Goal: Task Accomplishment & Management: Manage account settings

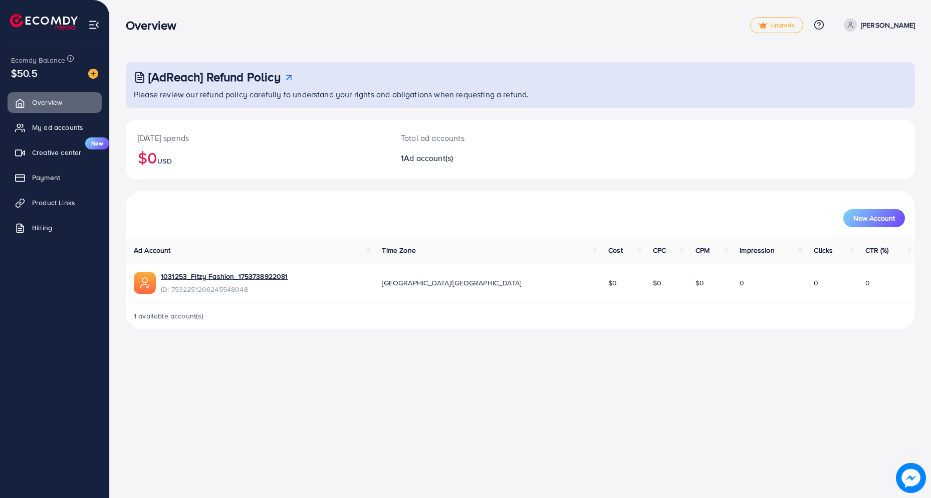
click at [187, 184] on div "[DATE] spends $0 USD Total ad accounts 1 Ad account(s)" at bounding box center [520, 155] width 789 height 71
click at [52, 220] on link "Billing" at bounding box center [55, 227] width 94 height 20
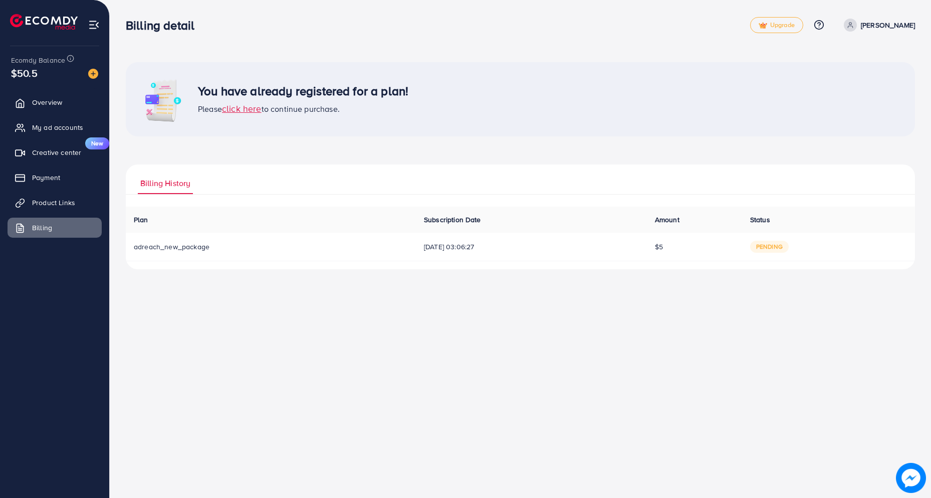
click at [654, 254] on tr "adreach_new_package [DATE] 03:06:27 $5 pending" at bounding box center [520, 246] width 789 height 29
click at [434, 292] on div "Billing detail Upgrade Help Center Contact Support Plans and Pricing Term and p…" at bounding box center [465, 249] width 931 height 498
click at [46, 171] on link "Payment" at bounding box center [55, 177] width 94 height 20
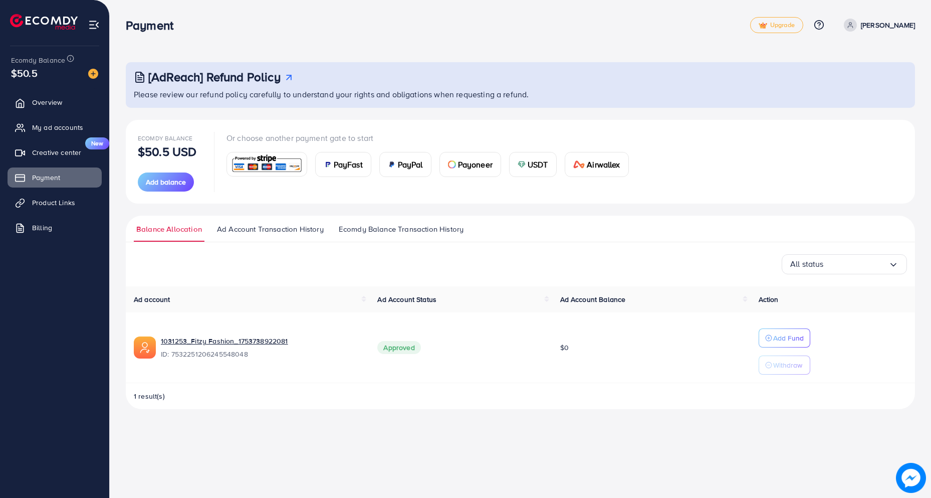
click at [211, 397] on div "1 result(s)" at bounding box center [520, 400] width 789 height 18
click at [919, 24] on div "[AdReach] Refund Policy Please review our refund policy carefully to understand…" at bounding box center [520, 212] width 821 height 425
click at [897, 26] on p "[PERSON_NAME]" at bounding box center [888, 25] width 54 height 12
click at [850, 60] on span "Profile" at bounding box center [852, 60] width 23 height 12
select select "********"
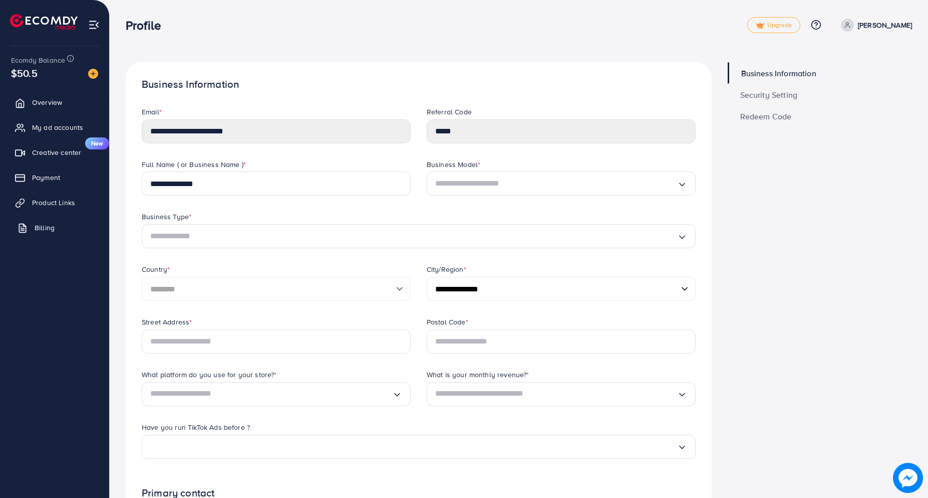
click at [32, 226] on link "Billing" at bounding box center [55, 227] width 94 height 20
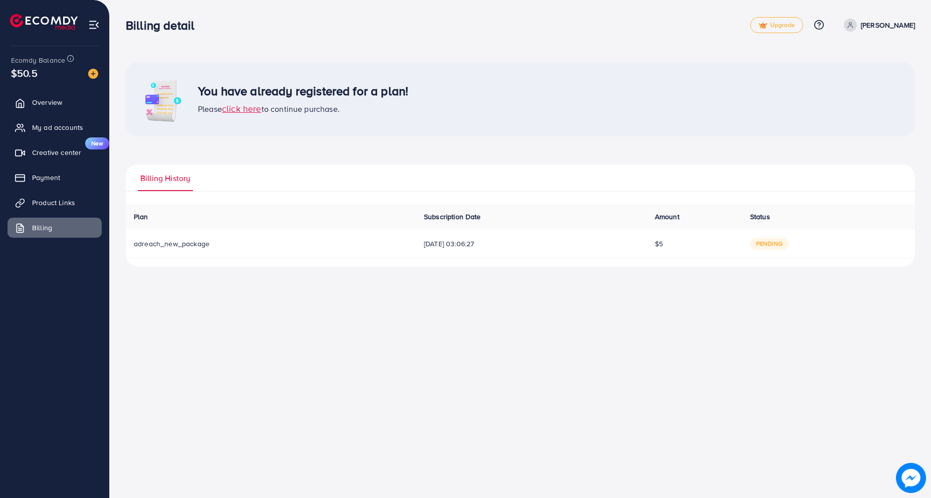
click at [240, 110] on span "click here" at bounding box center [242, 108] width 40 height 13
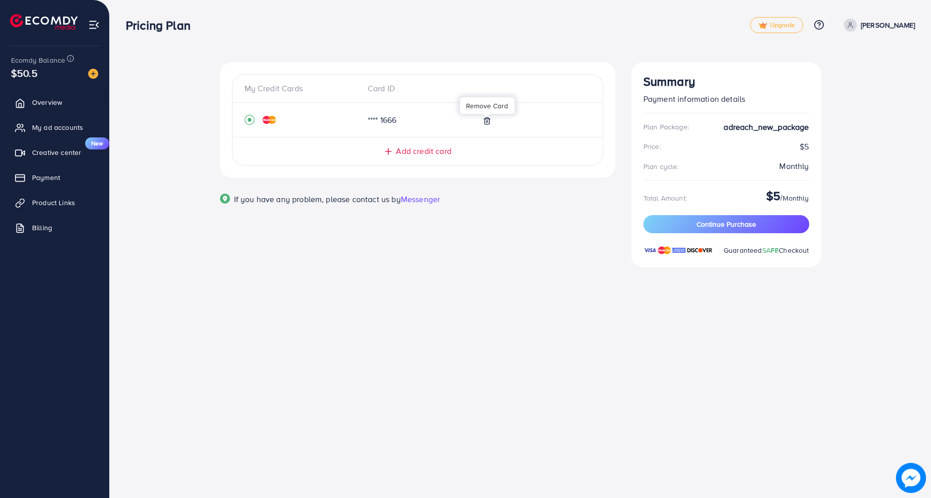
click at [488, 119] on polyline at bounding box center [487, 119] width 6 height 0
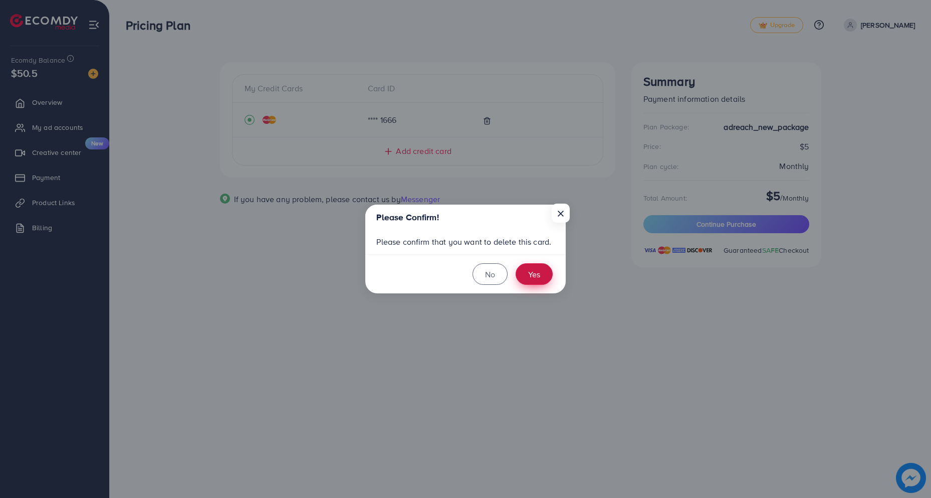
click at [533, 275] on button "Yes" at bounding box center [534, 274] width 37 height 22
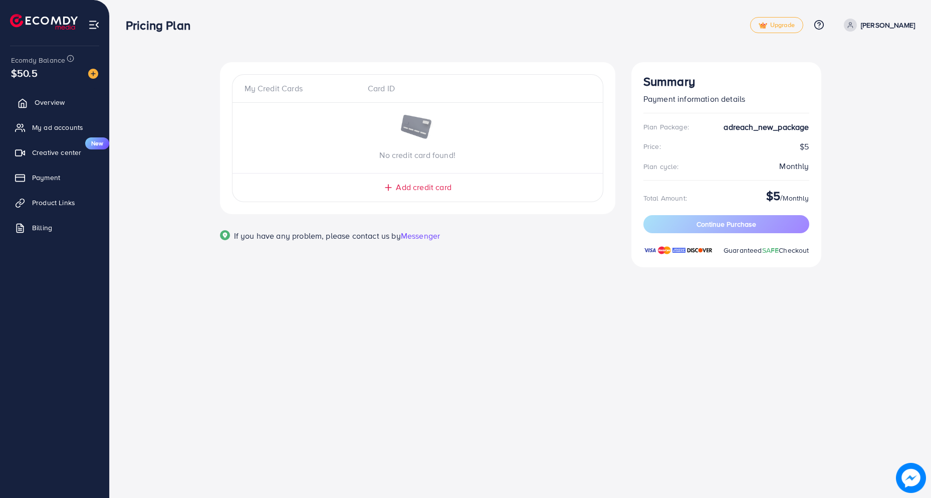
click at [57, 102] on span "Overview" at bounding box center [50, 102] width 30 height 10
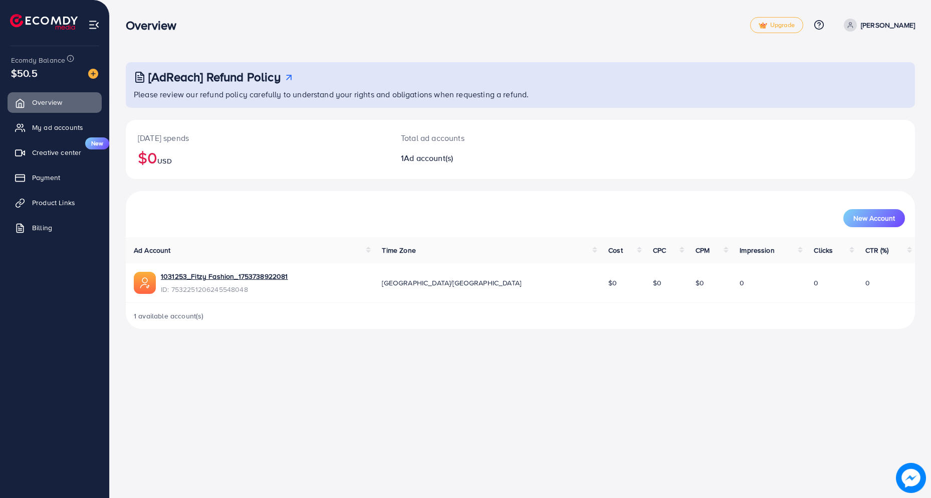
click at [362, 374] on div "Overview Upgrade Help Center Contact Support Plans and Pricing Term and policy …" at bounding box center [465, 249] width 931 height 498
click at [289, 399] on div "Overview Upgrade Help Center Contact Support Plans and Pricing Term and policy …" at bounding box center [465, 249] width 931 height 498
click at [636, 17] on div "Overview Upgrade Help Center Contact Support Plans and Pricing Term and policy …" at bounding box center [520, 25] width 789 height 29
